Goal: Information Seeking & Learning: Learn about a topic

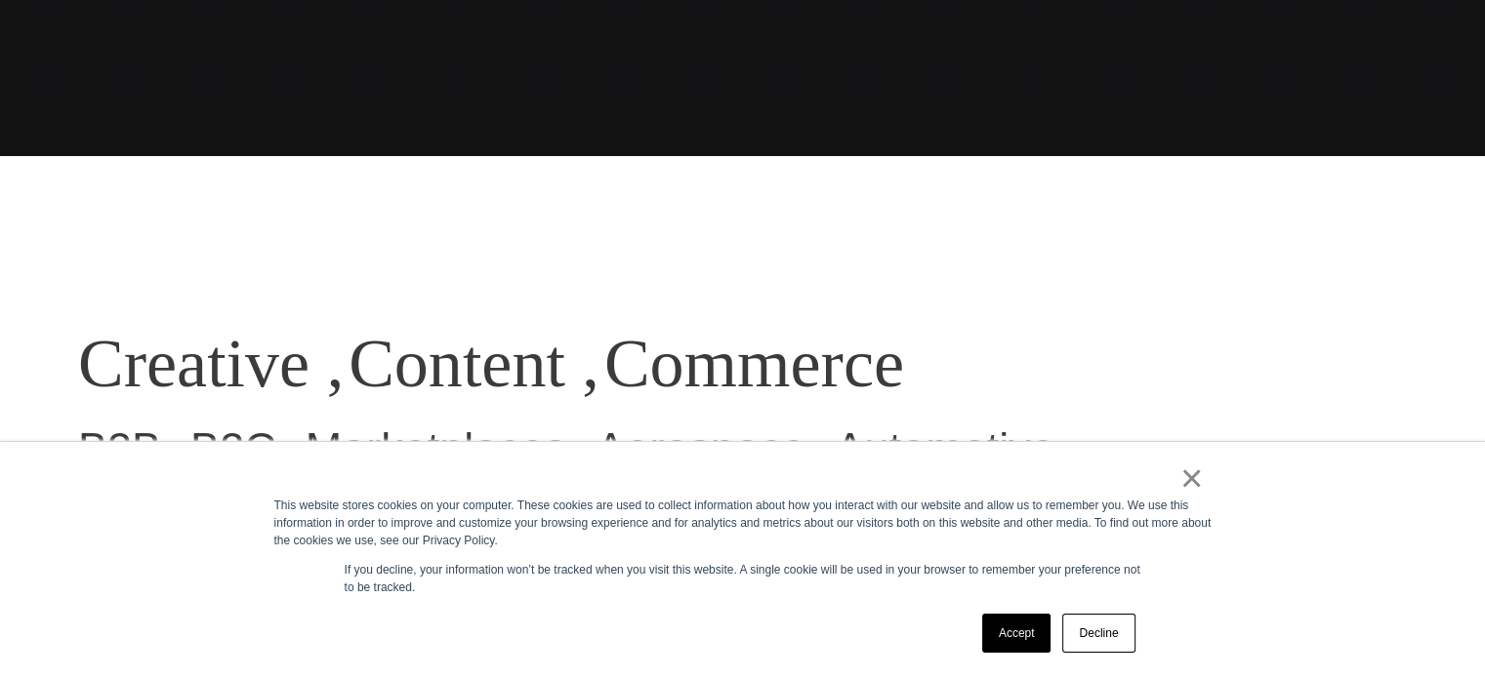
scroll to position [586, 0]
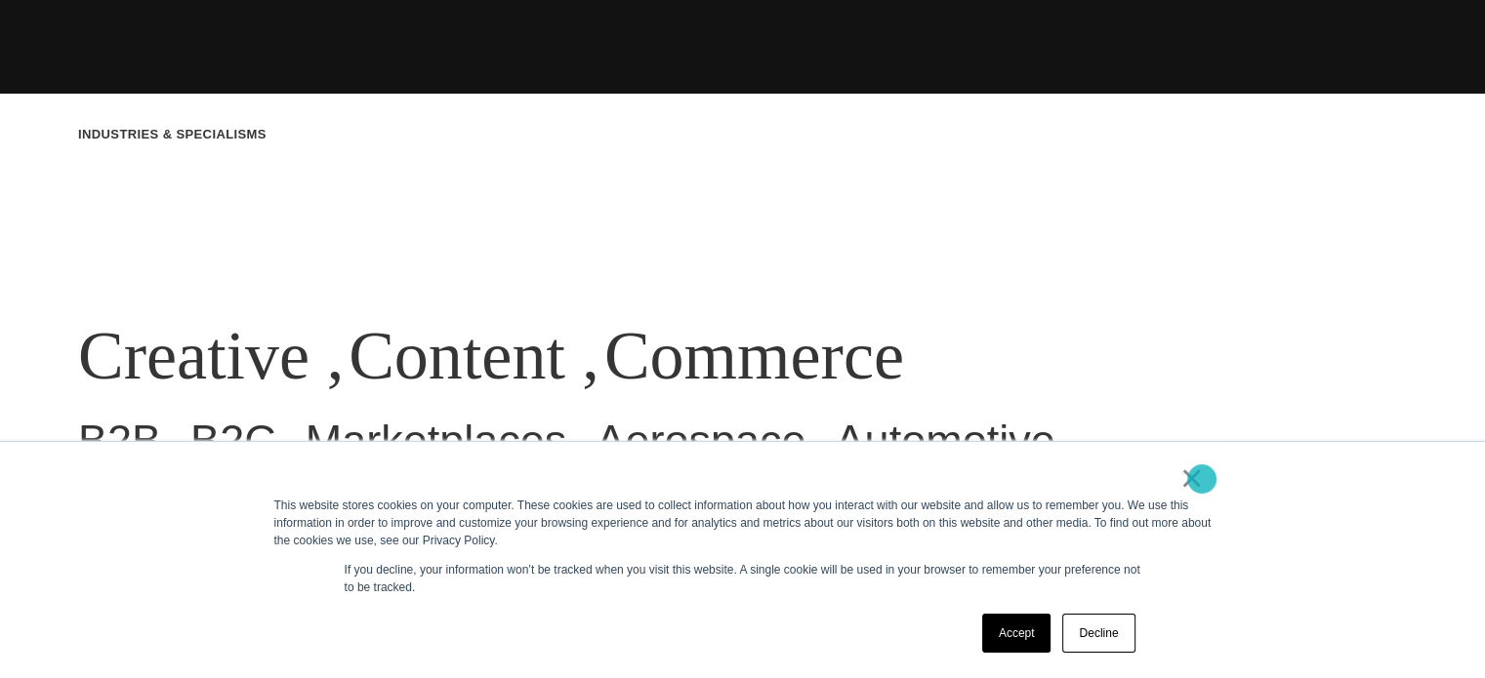
click at [1201, 479] on link "×" at bounding box center [1191, 479] width 23 height 18
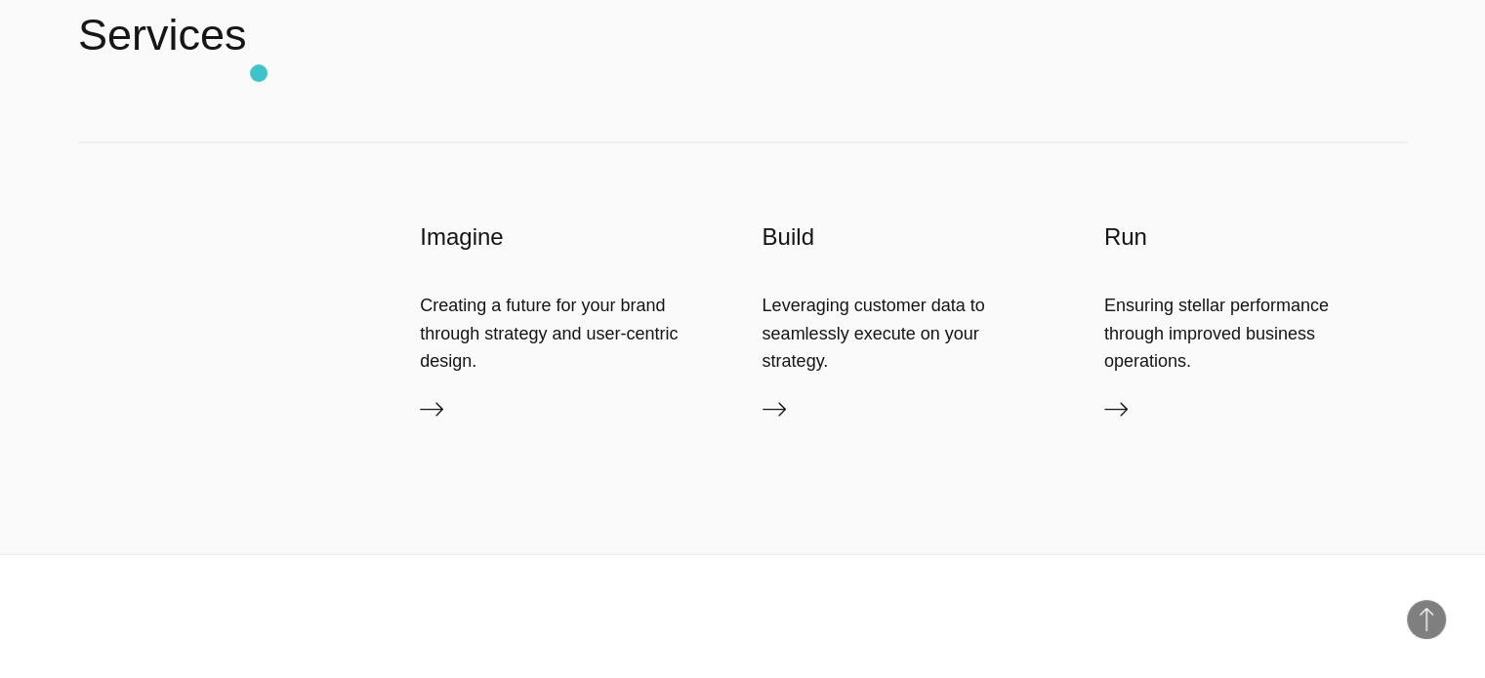
scroll to position [5119, 0]
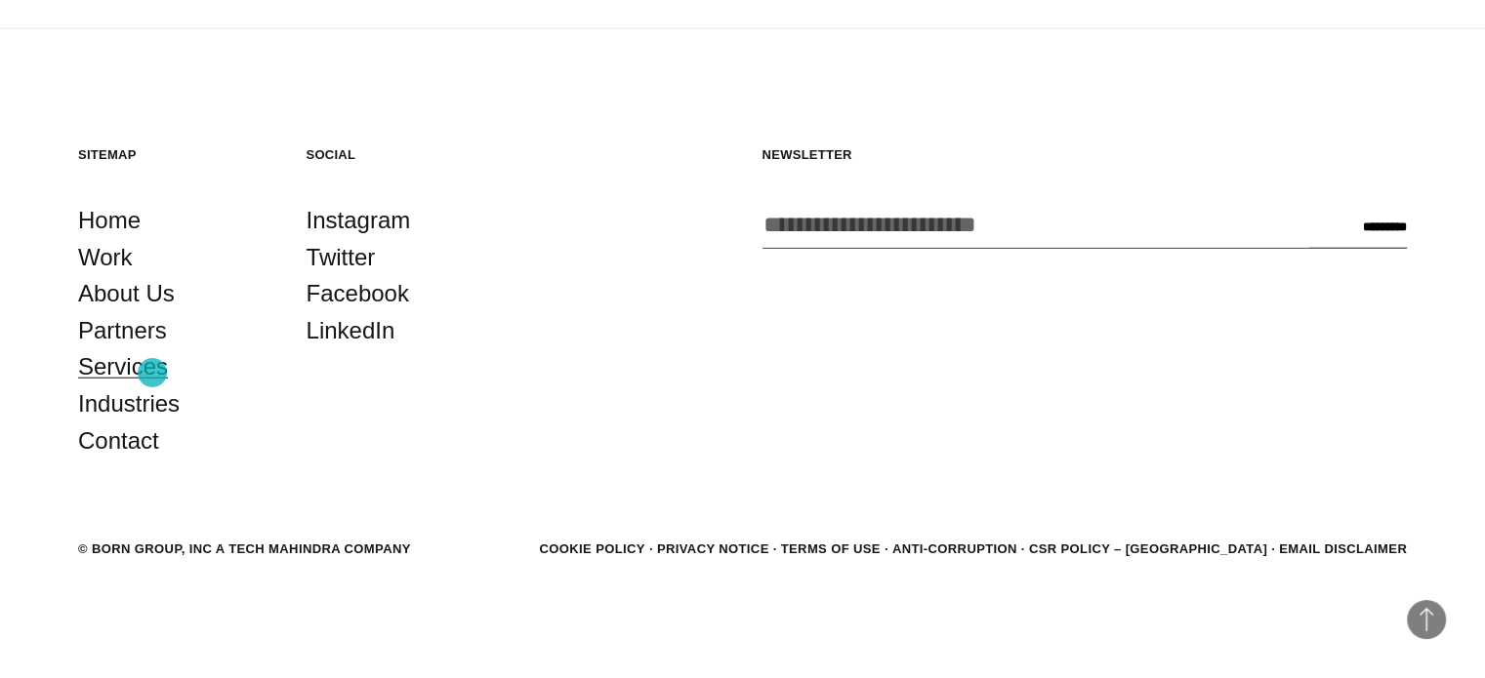
click at [152, 373] on link "Services" at bounding box center [123, 366] width 90 height 37
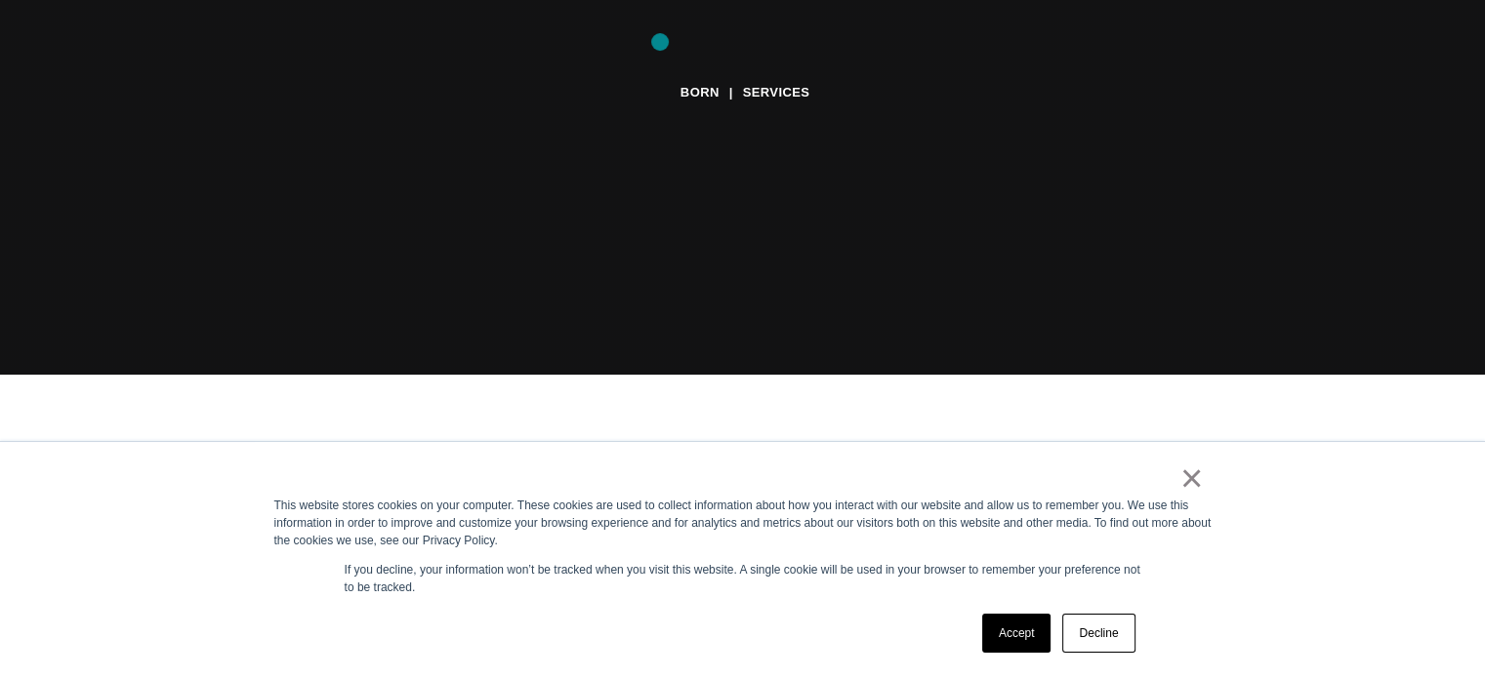
scroll to position [586, 0]
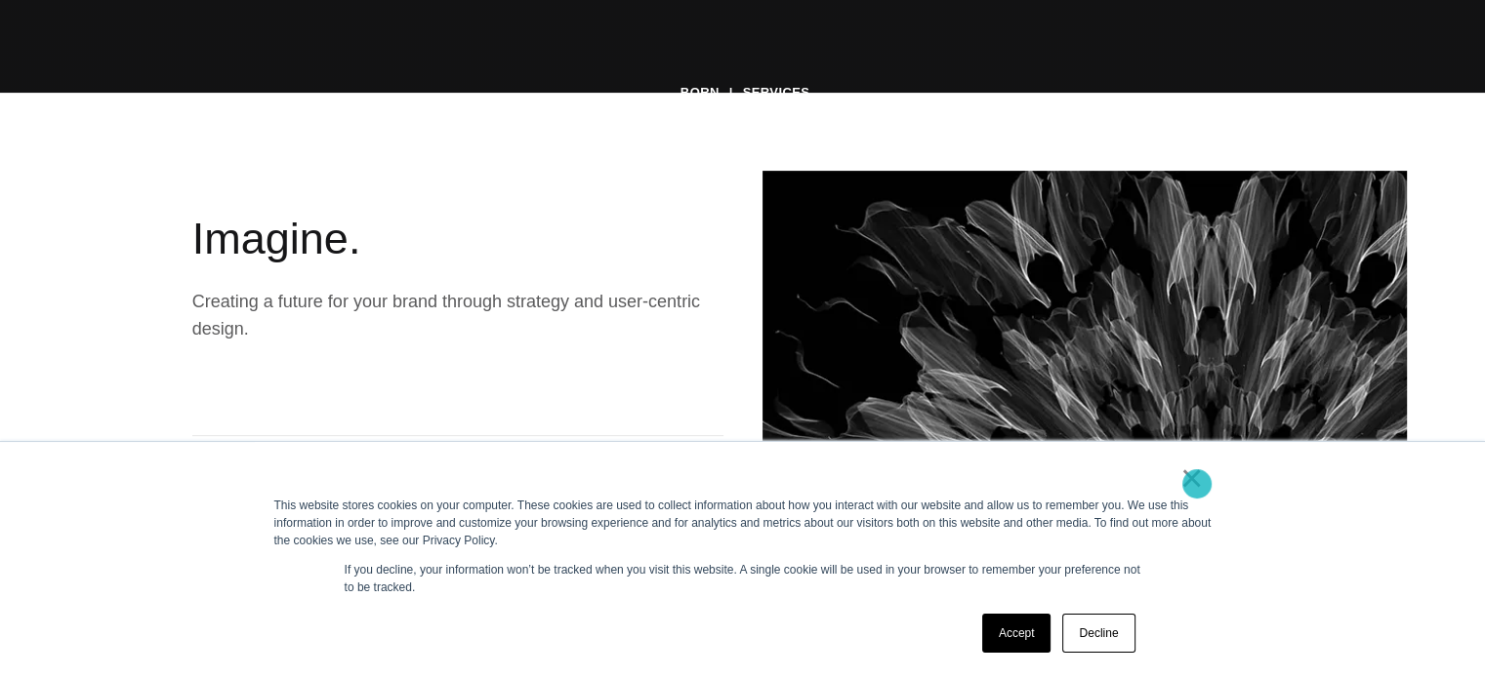
click at [1197, 484] on link "×" at bounding box center [1191, 479] width 23 height 18
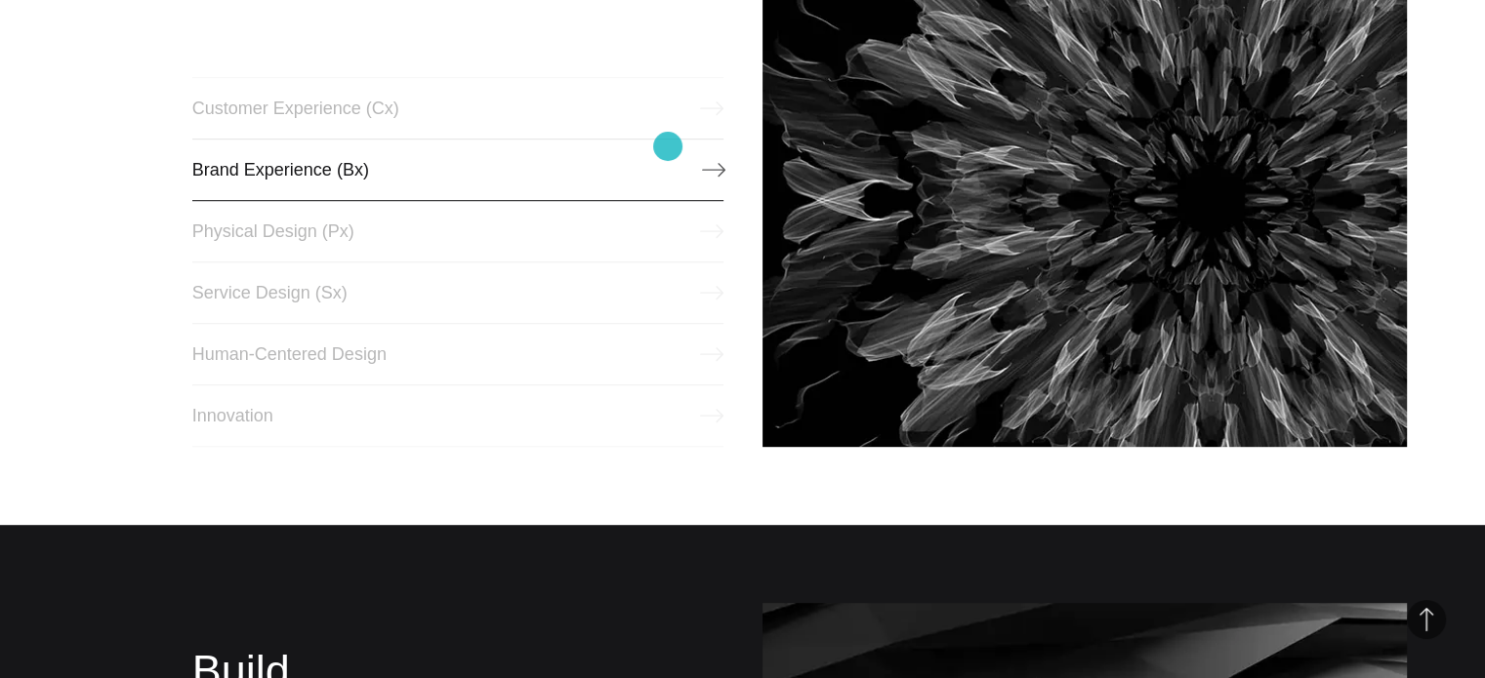
scroll to position [976, 0]
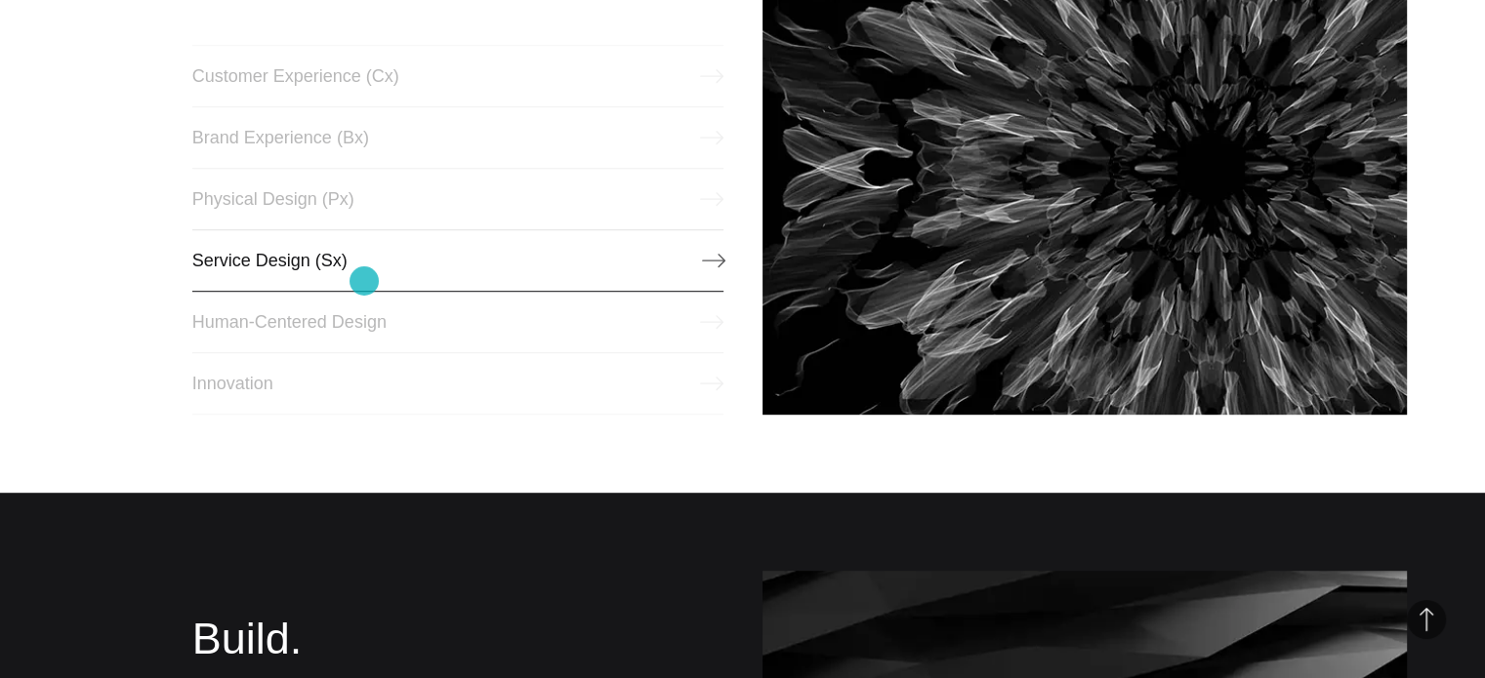
click at [364, 281] on link "Service Design (Sx)" at bounding box center [457, 260] width 531 height 62
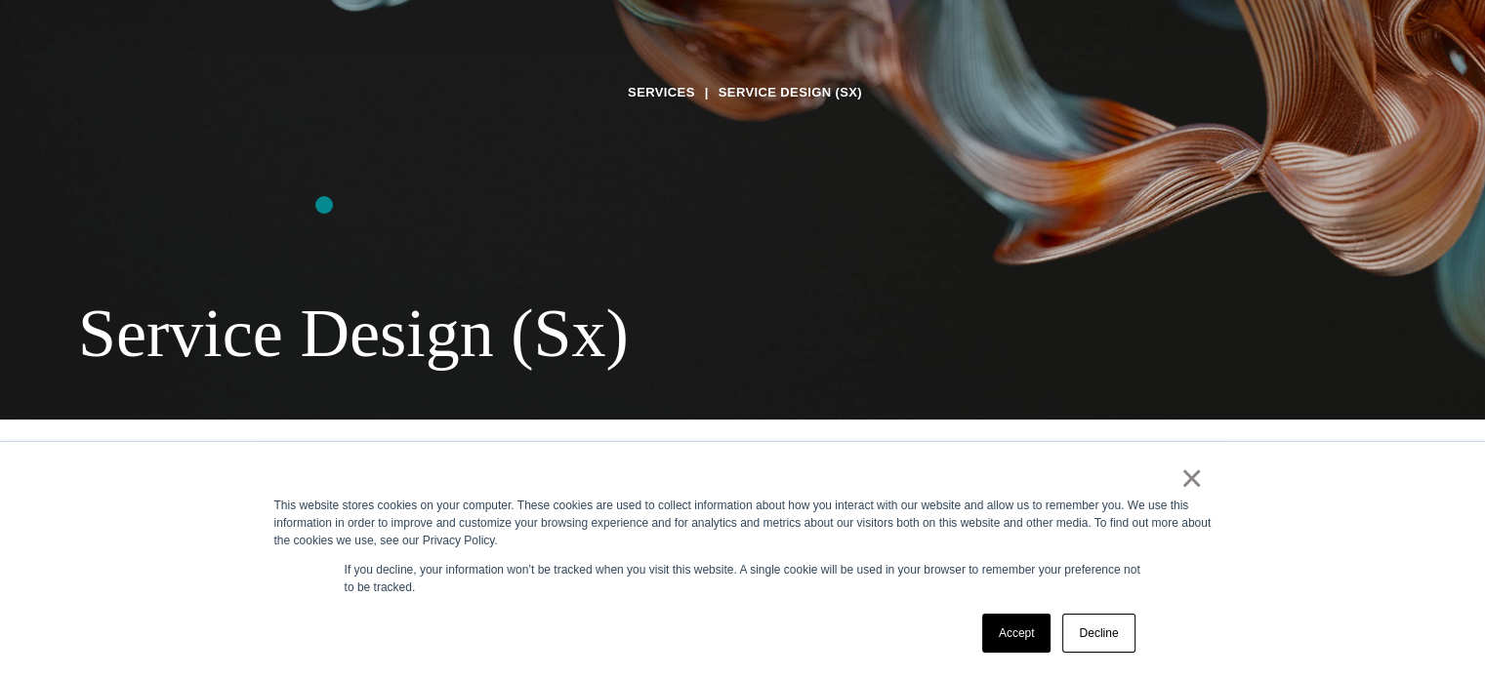
scroll to position [390, 0]
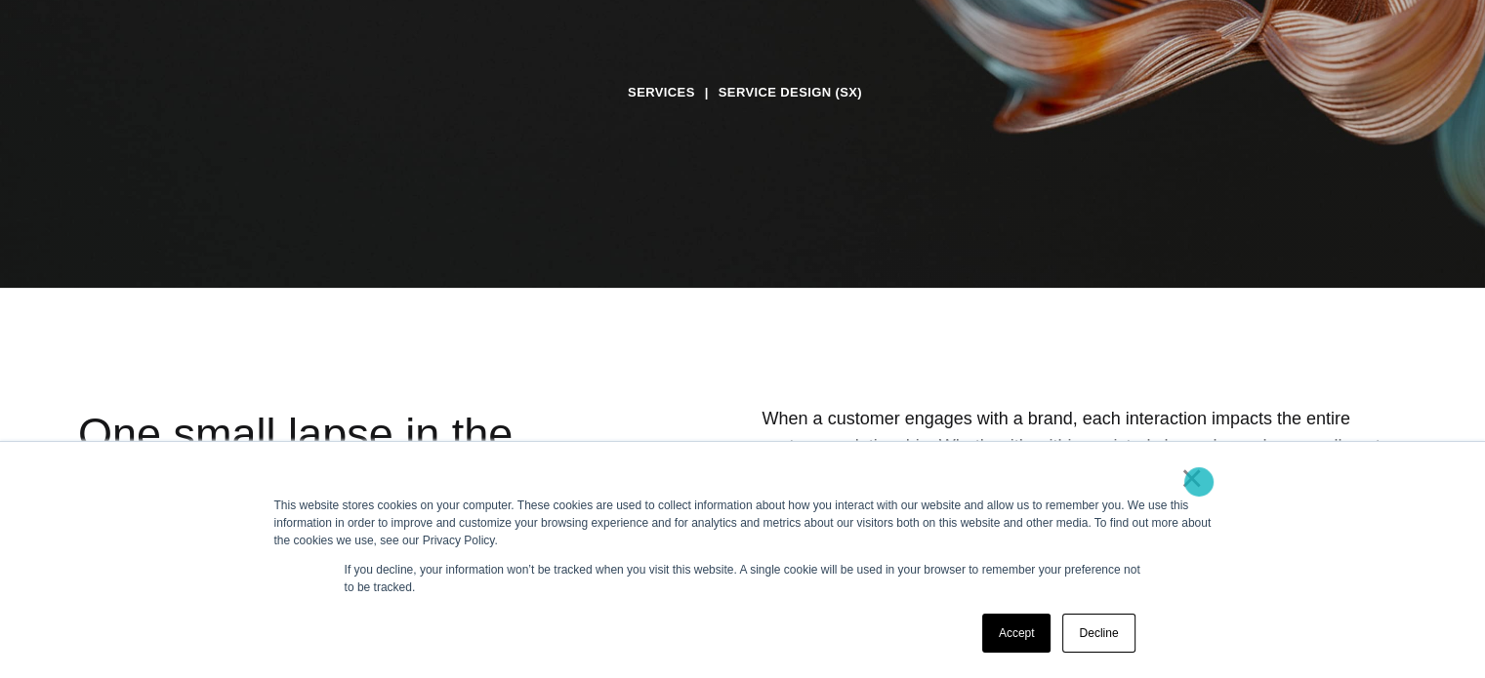
click at [1199, 482] on link "×" at bounding box center [1191, 479] width 23 height 18
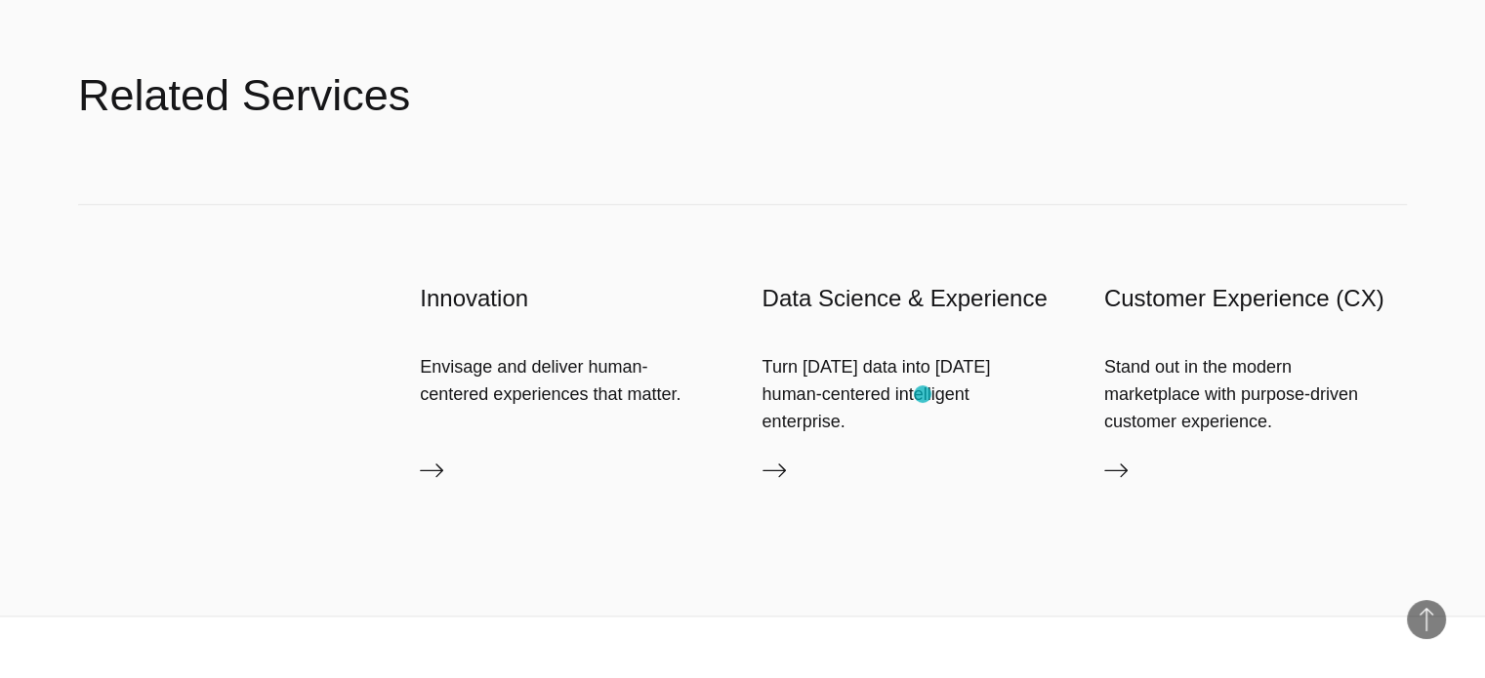
scroll to position [1968, 0]
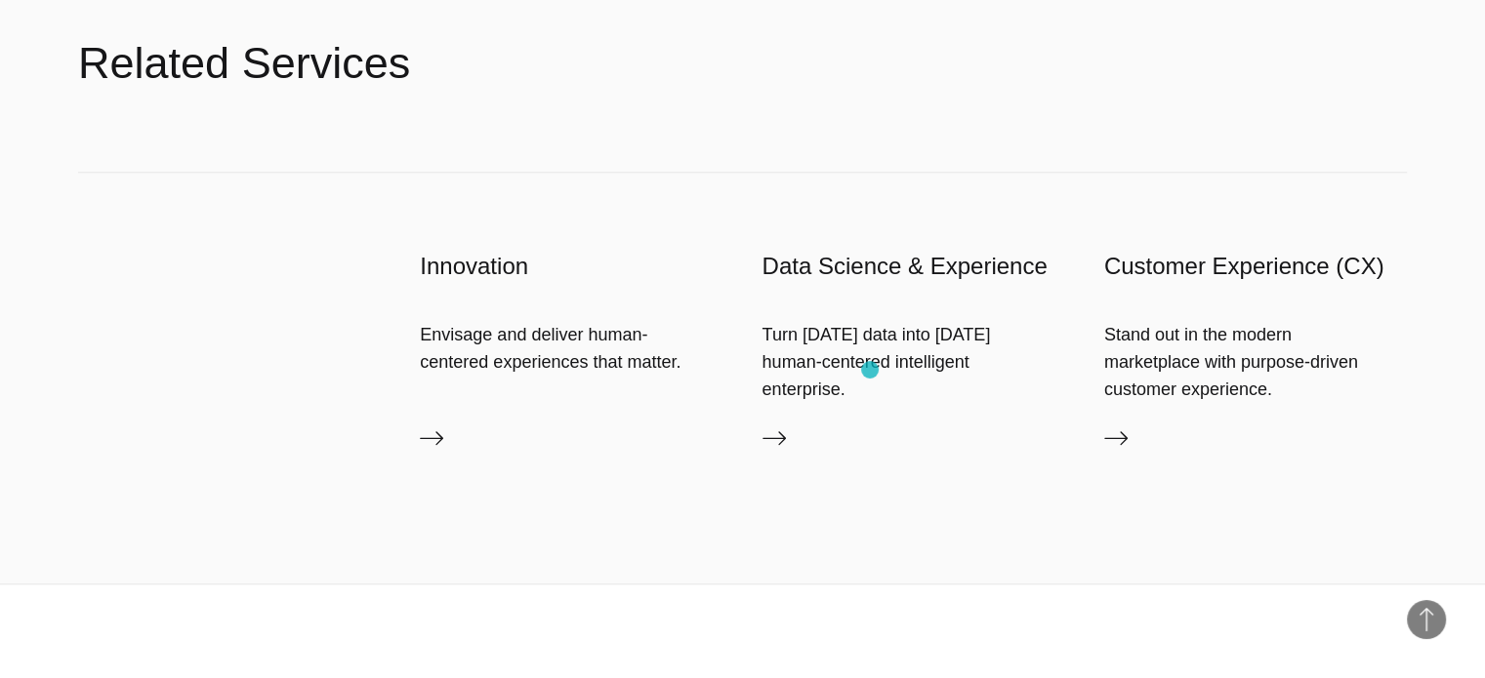
drag, startPoint x: 829, startPoint y: 389, endPoint x: 870, endPoint y: 370, distance: 45.4
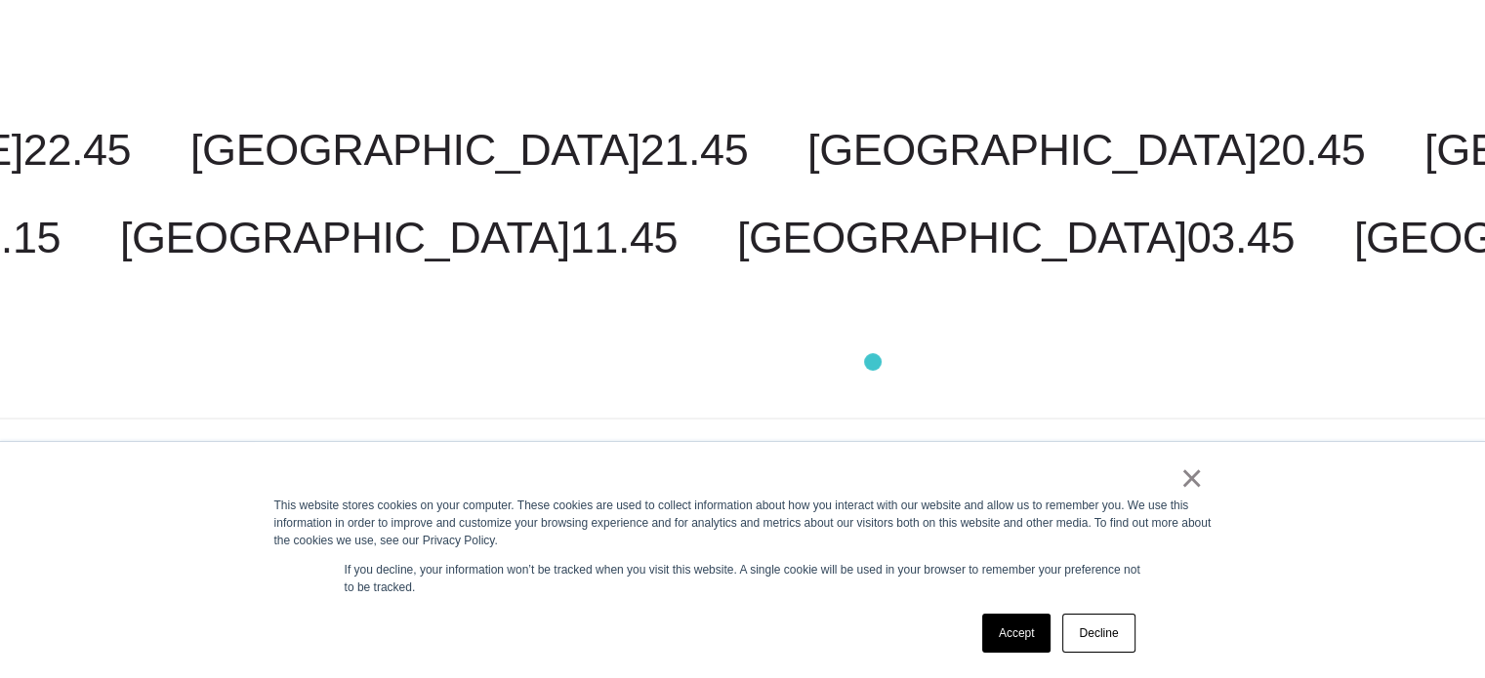
scroll to position [3124, 0]
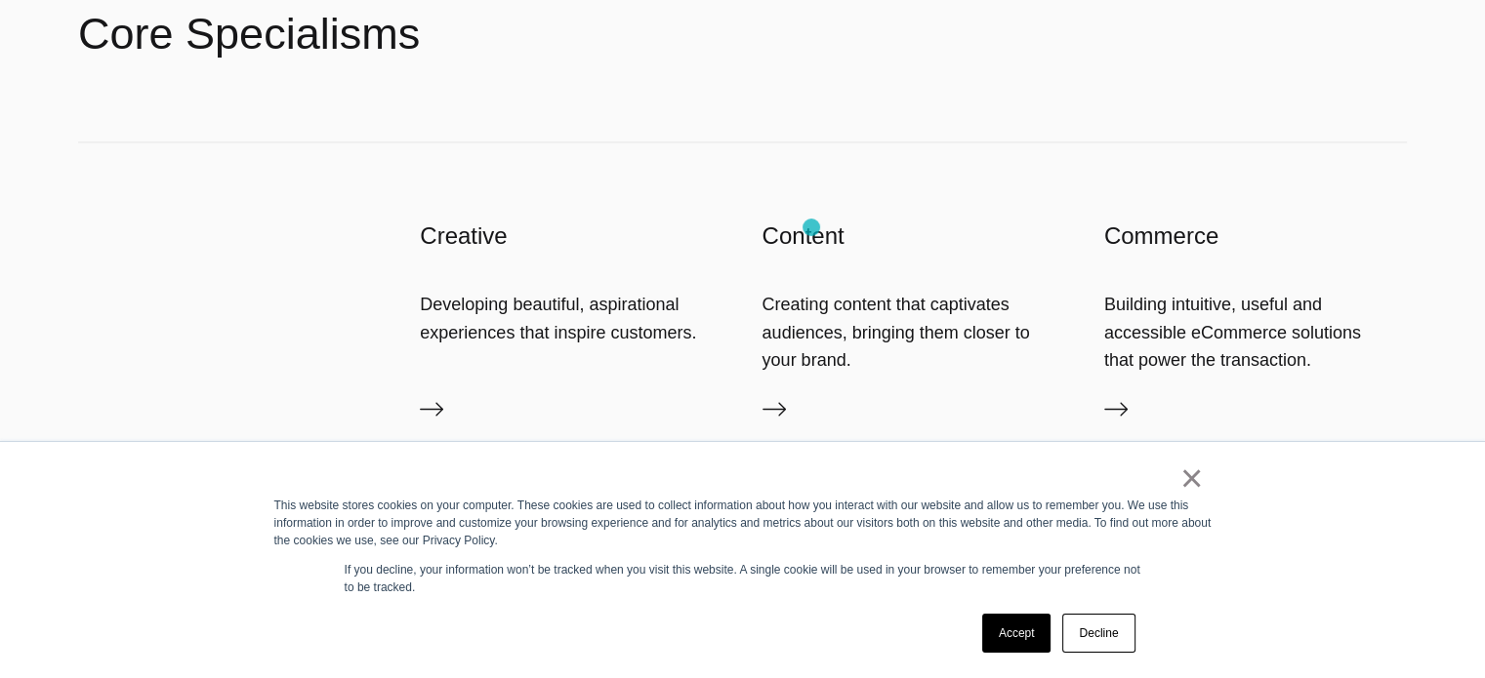
click at [802, 225] on h3 "Content" at bounding box center [913, 236] width 303 height 31
click at [780, 414] on icon at bounding box center [773, 408] width 23 height 23
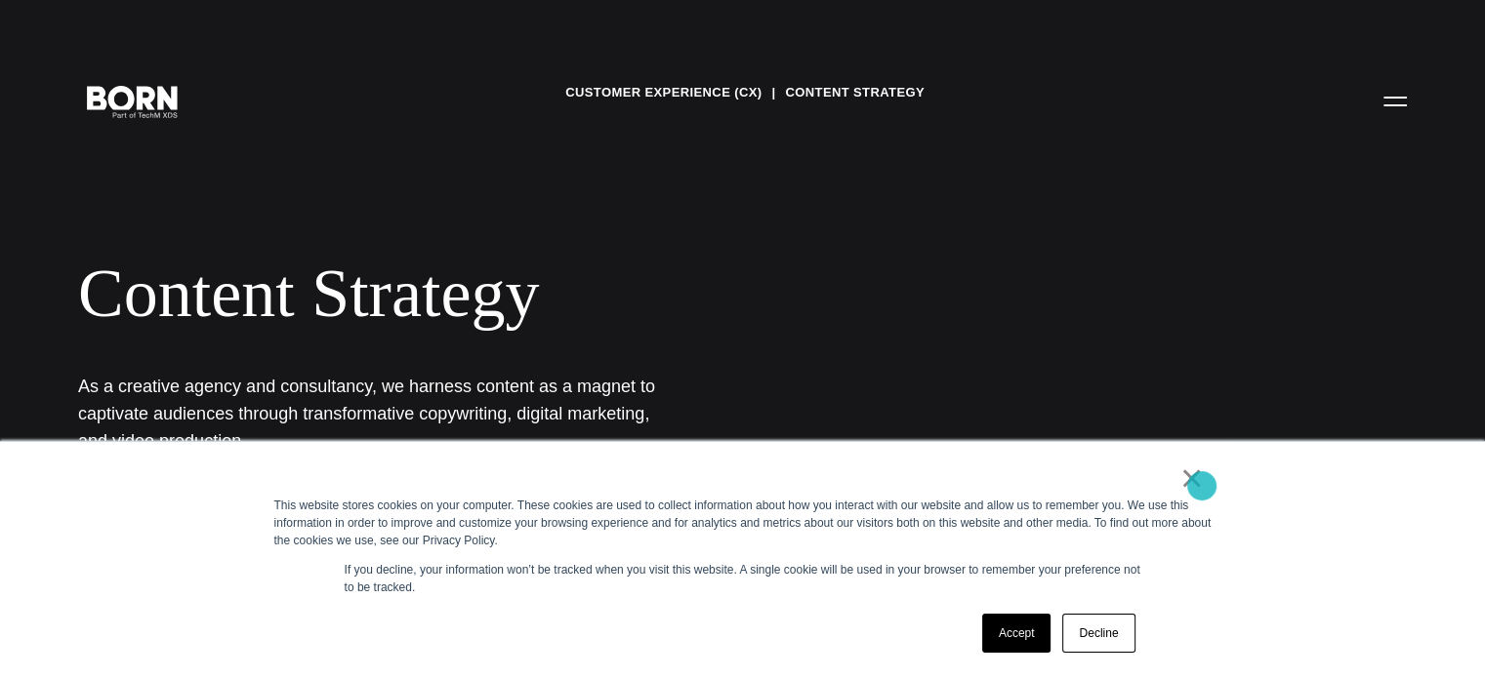
click at [1202, 486] on link "×" at bounding box center [1191, 479] width 23 height 18
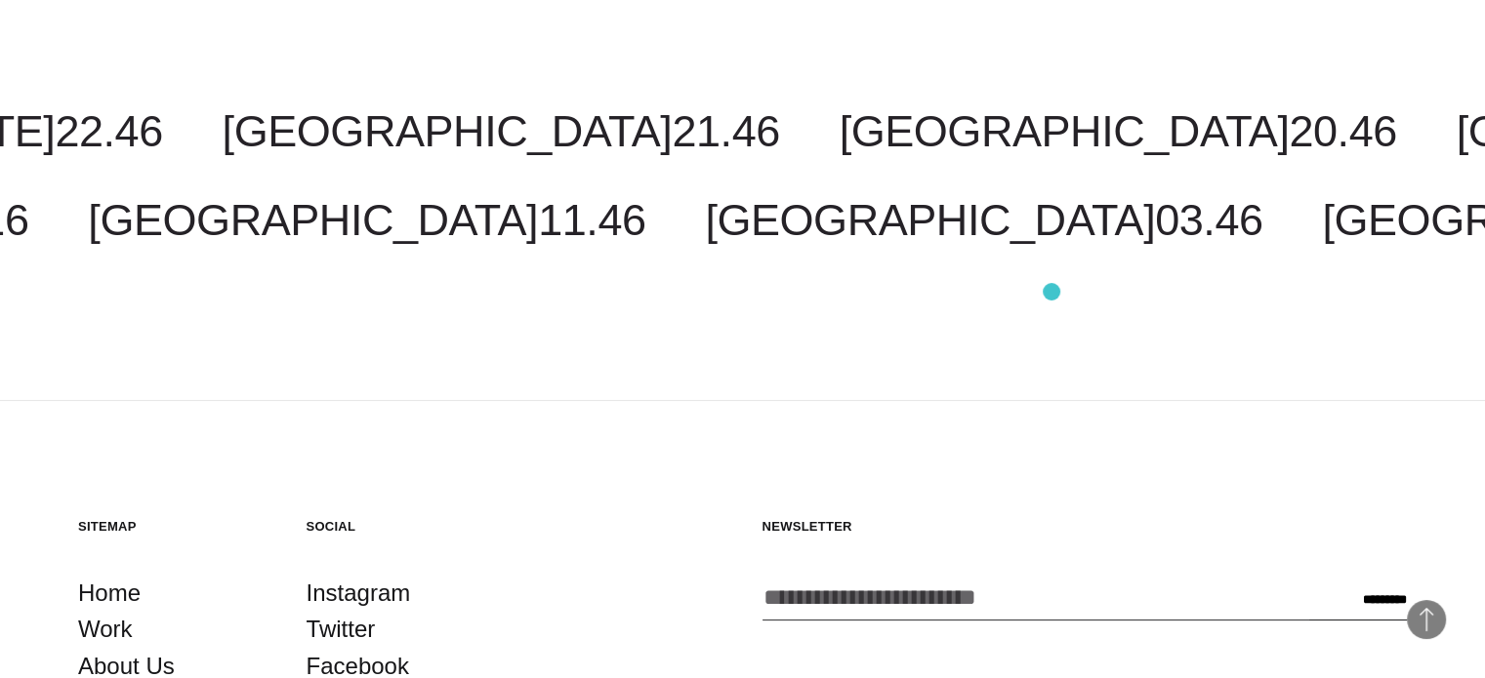
scroll to position [7830, 0]
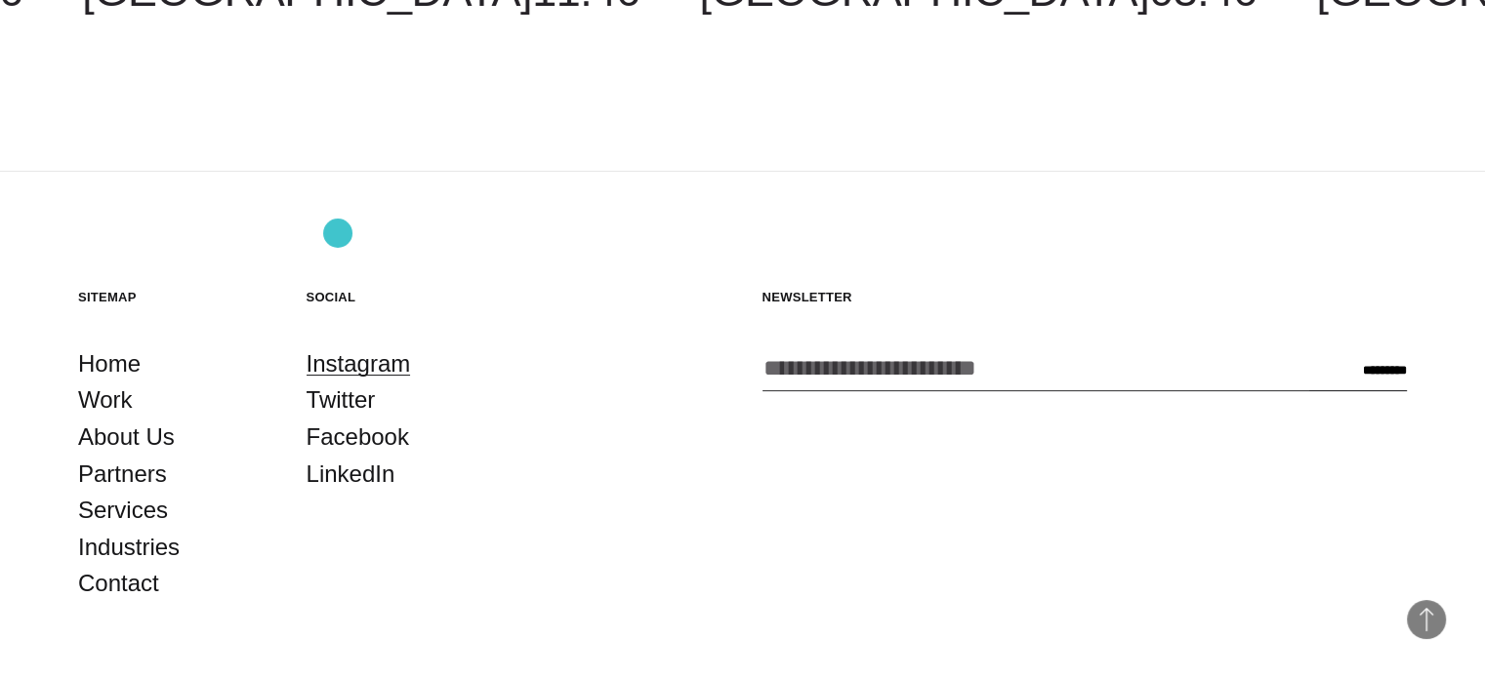
click at [338, 346] on link "Instagram" at bounding box center [358, 364] width 104 height 37
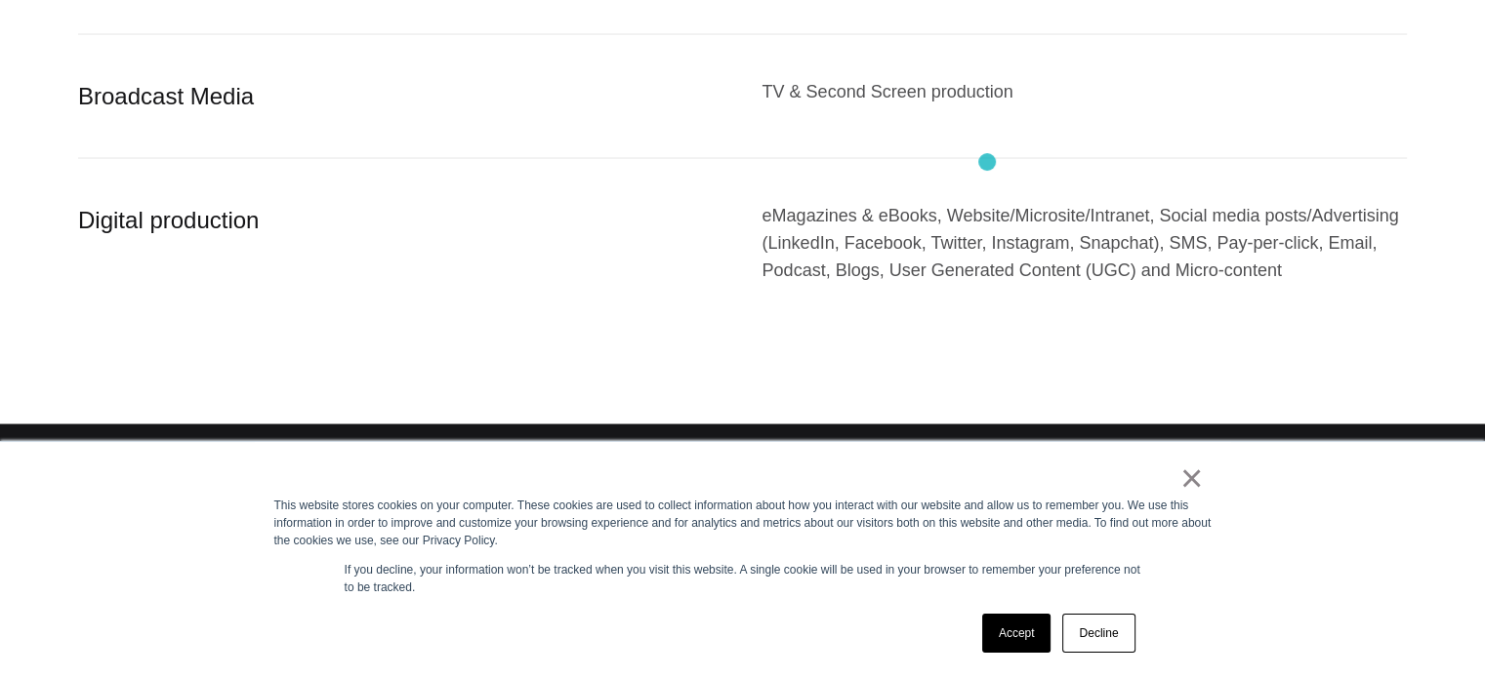
scroll to position [2755, 0]
